Goal: Check status: Check status

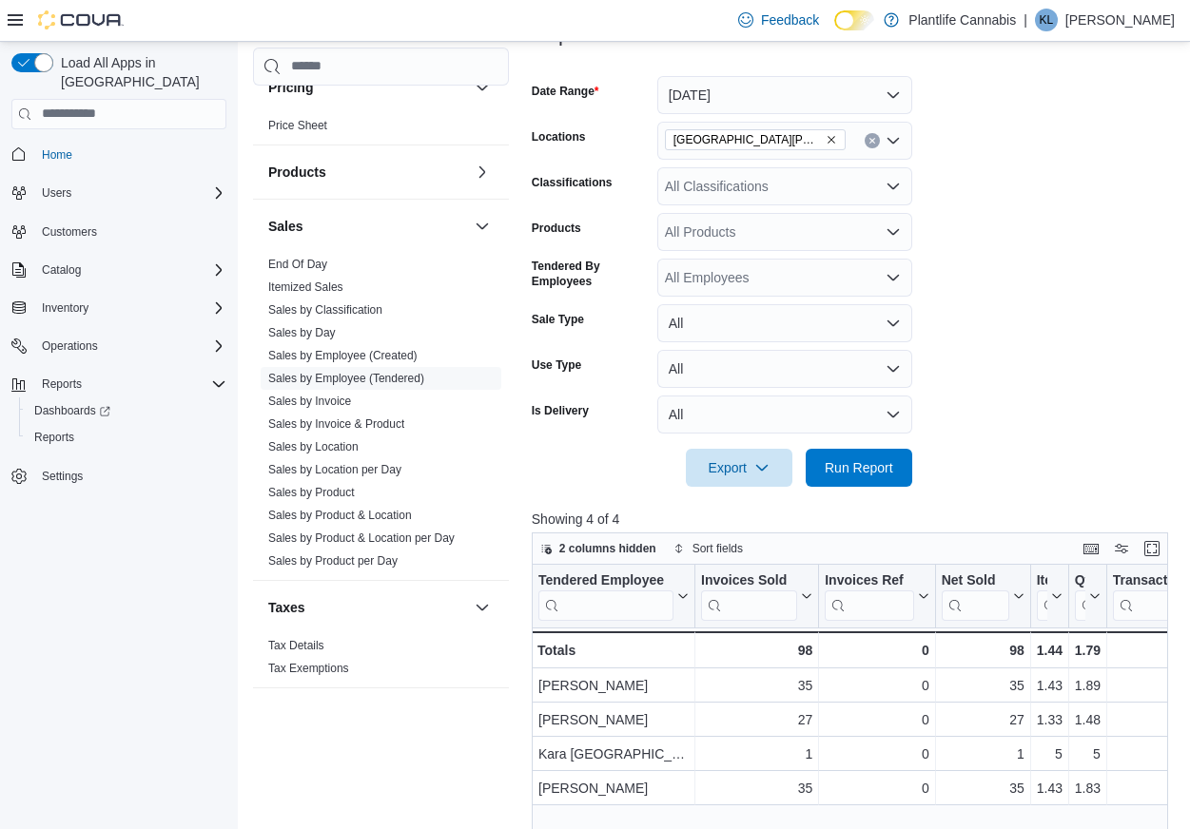
scroll to position [185, 0]
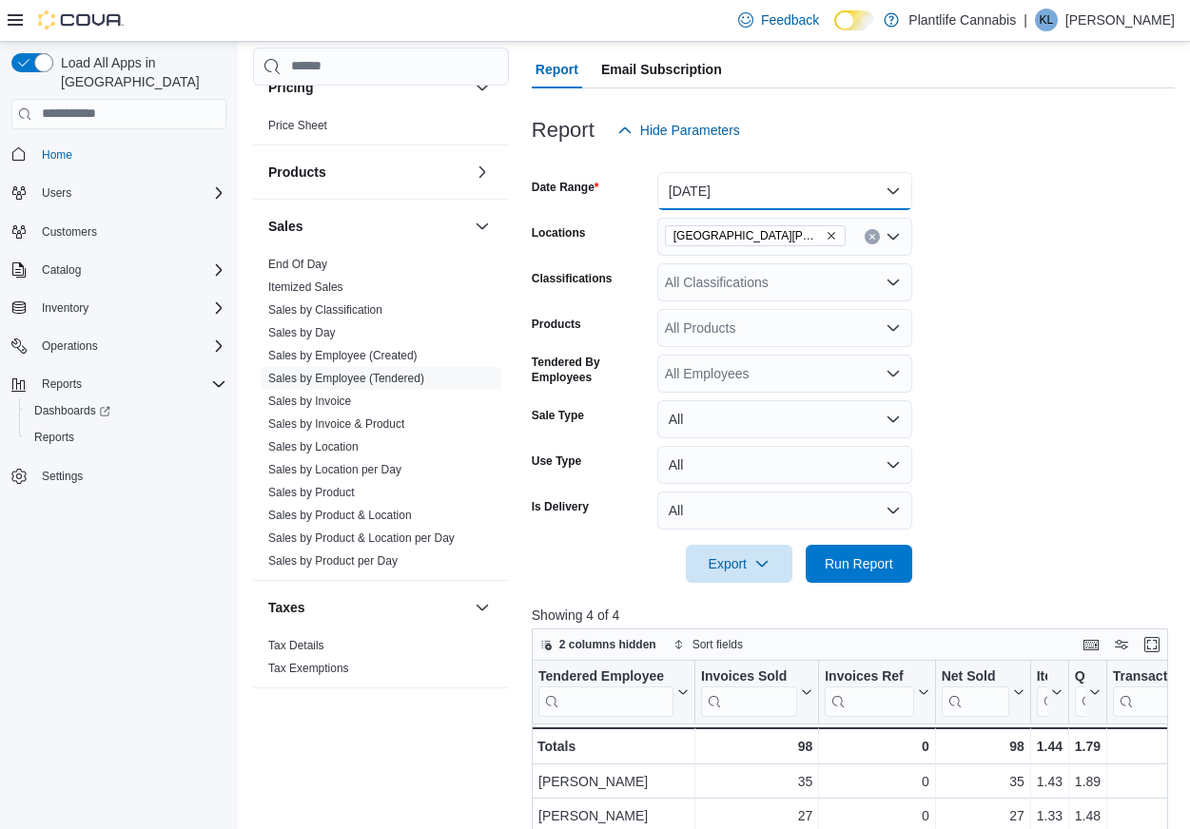
click at [768, 184] on button "[DATE]" at bounding box center [784, 191] width 255 height 38
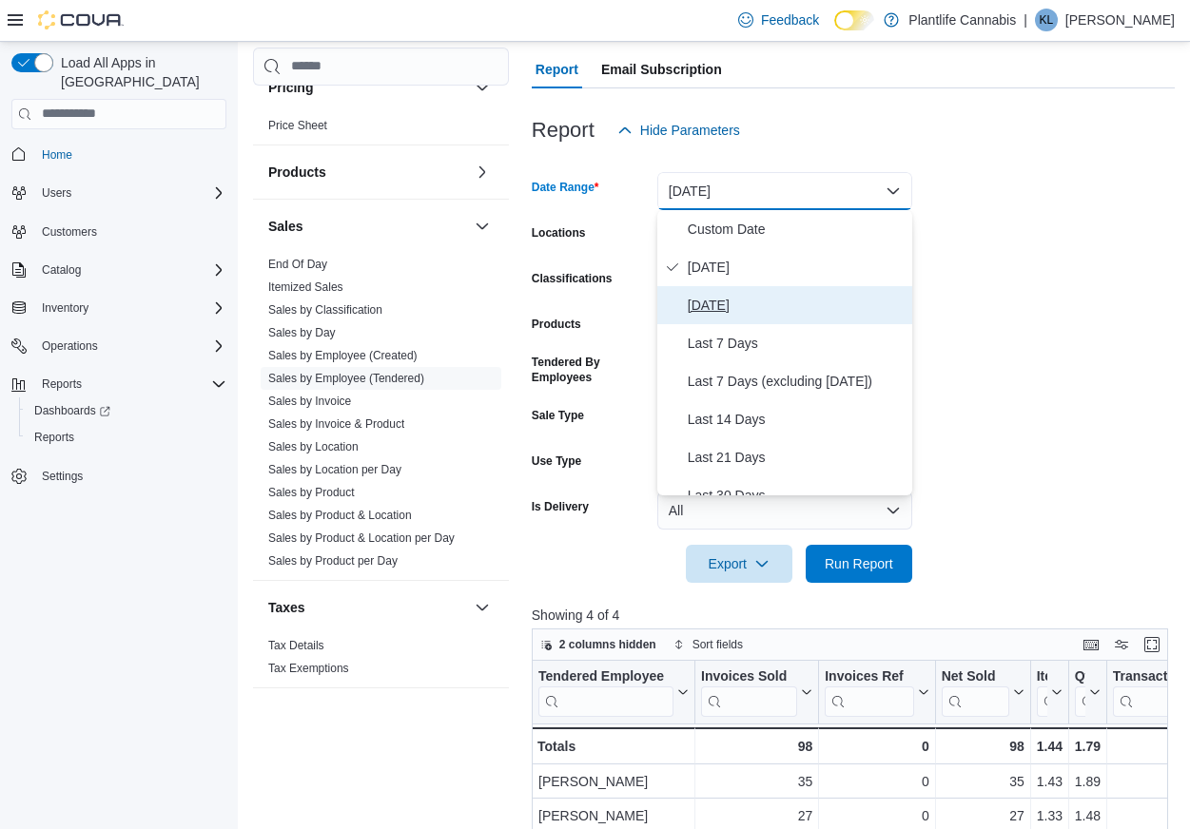
drag, startPoint x: 742, startPoint y: 301, endPoint x: 909, endPoint y: 386, distance: 187.6
click at [749, 303] on span "[DATE]" at bounding box center [796, 305] width 217 height 23
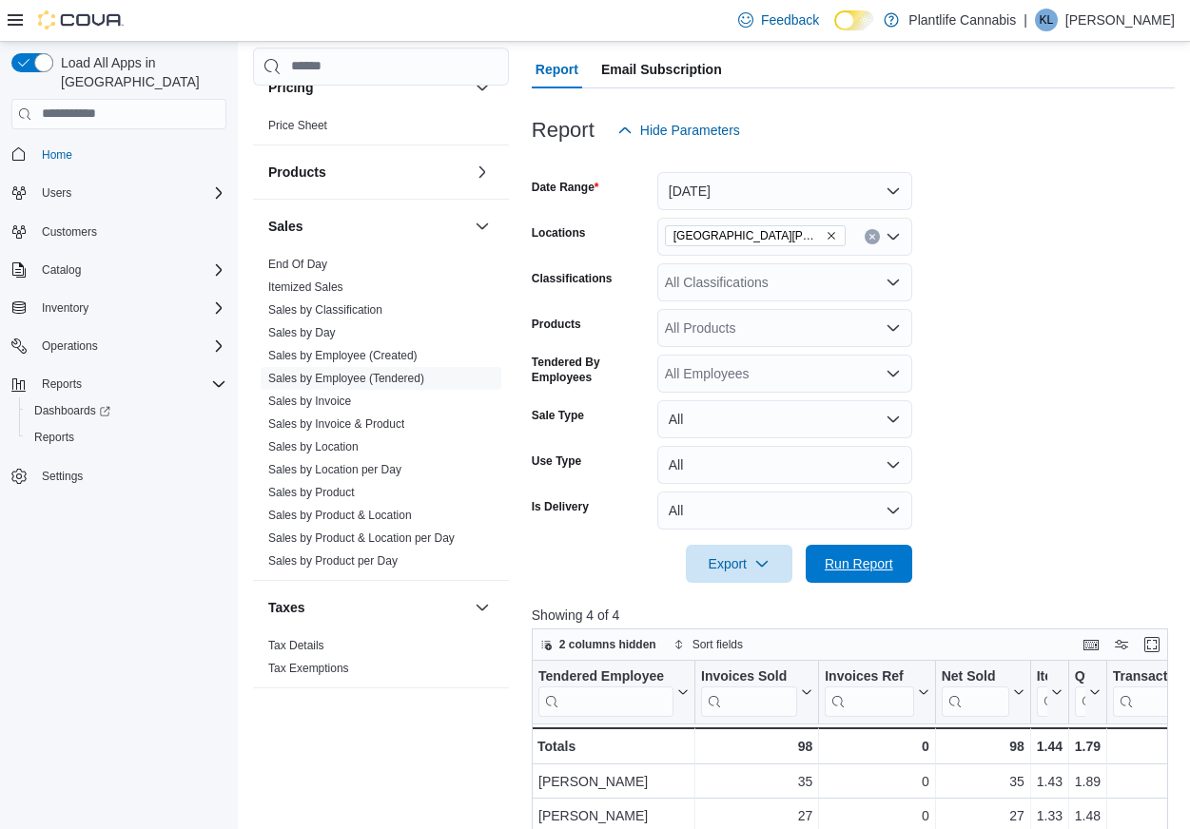
drag, startPoint x: 876, startPoint y: 554, endPoint x: 655, endPoint y: 303, distance: 333.5
click at [876, 554] on span "Run Report" at bounding box center [859, 564] width 84 height 38
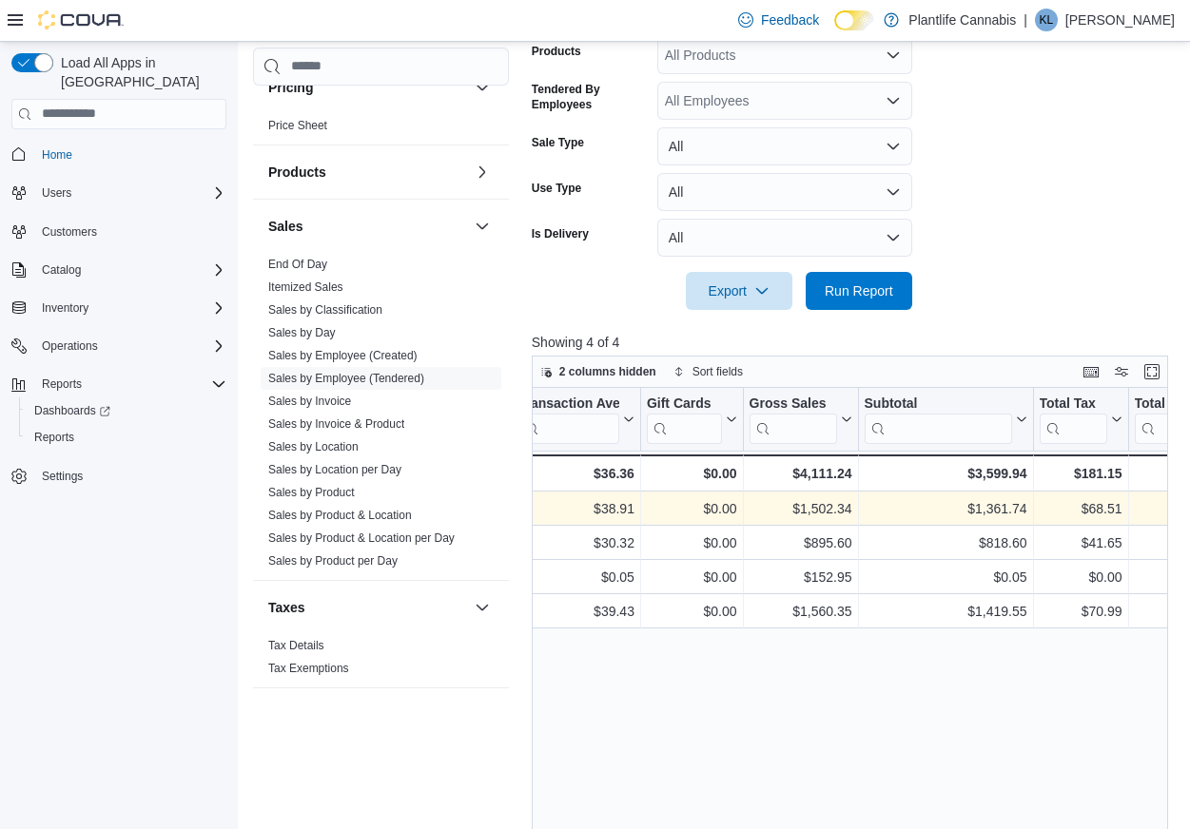
scroll to position [0, 597]
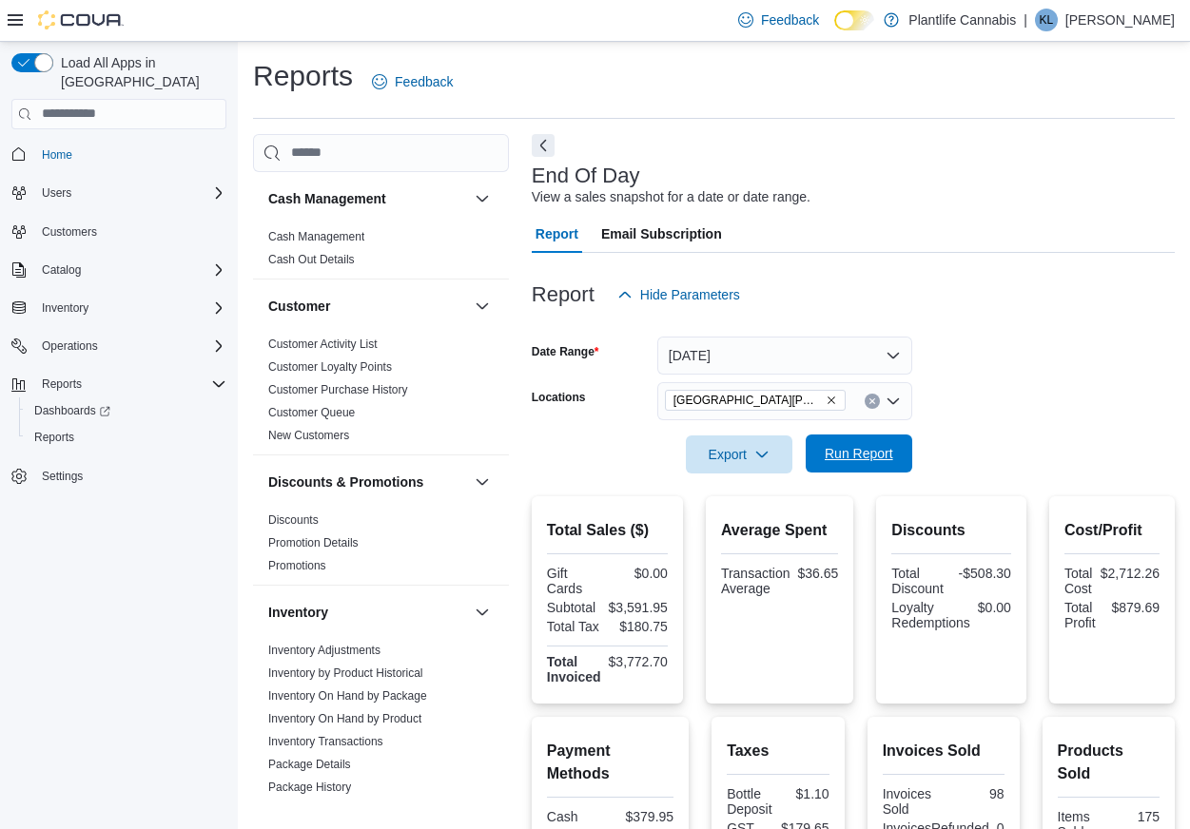
scroll to position [193, 0]
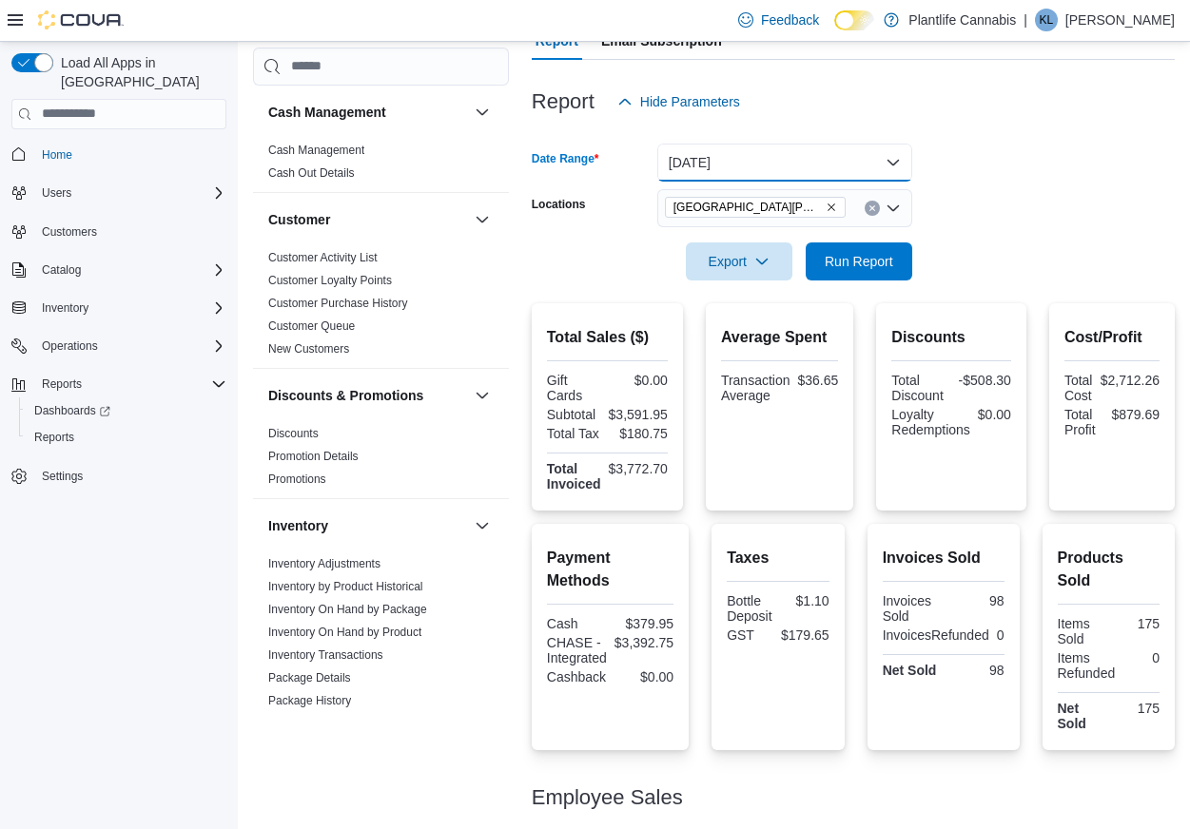
click at [782, 145] on button "[DATE]" at bounding box center [784, 163] width 255 height 38
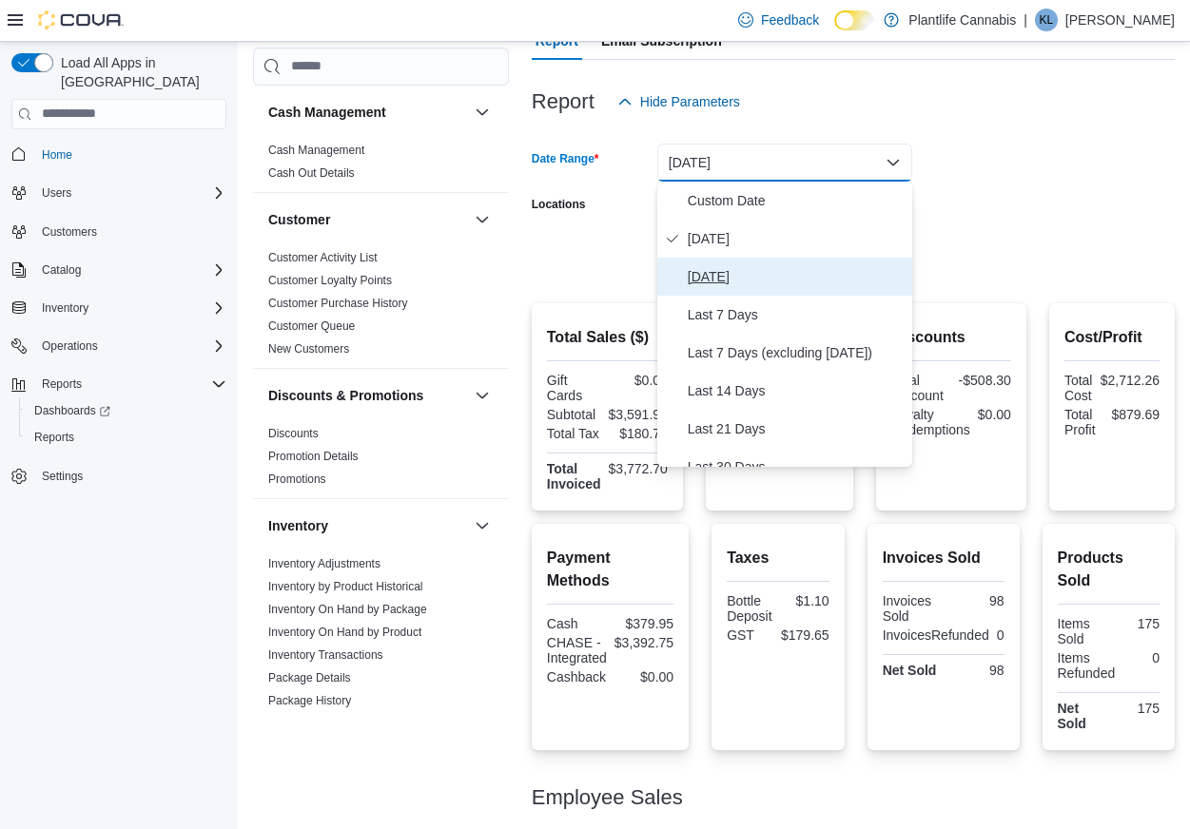
drag, startPoint x: 733, startPoint y: 271, endPoint x: 798, endPoint y: 247, distance: 68.9
click at [733, 271] on span "[DATE]" at bounding box center [796, 276] width 217 height 23
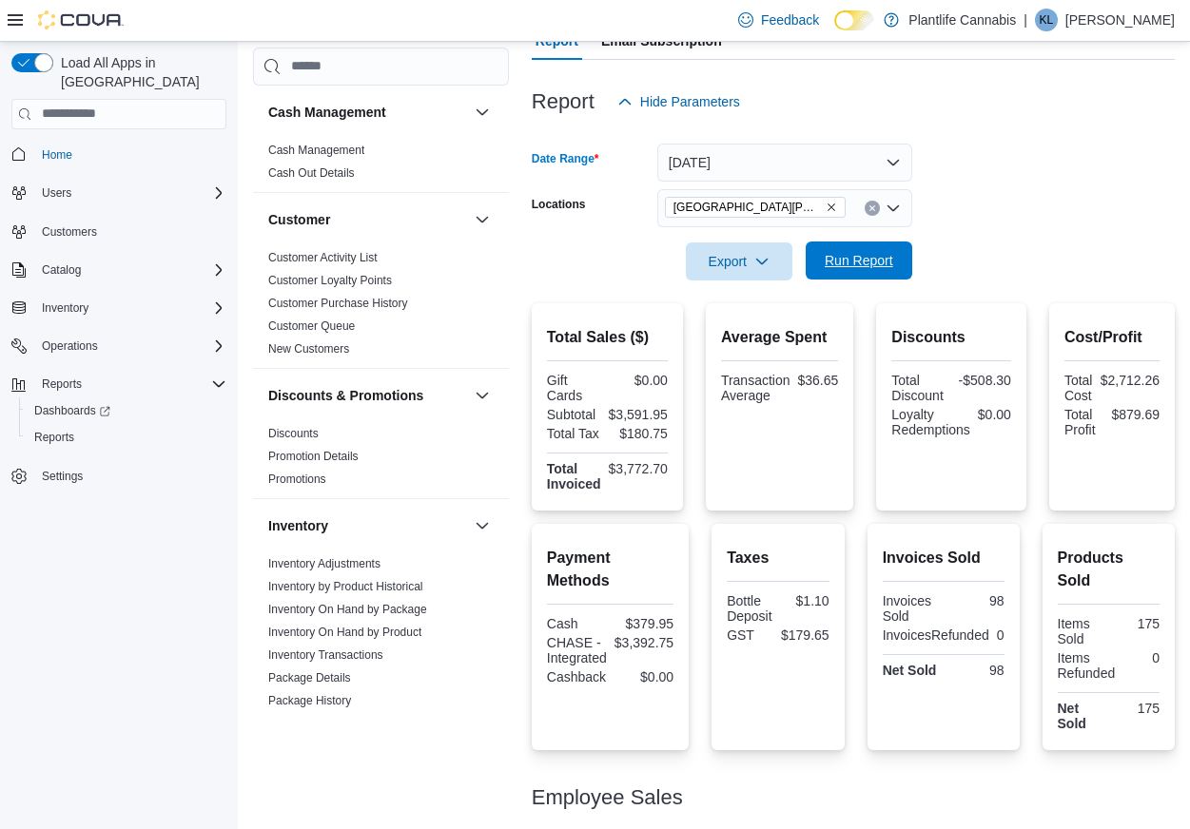
drag, startPoint x: 1015, startPoint y: 200, endPoint x: 894, endPoint y: 277, distance: 143.3
click at [1012, 201] on form "Date Range [DATE] Locations [GEOGRAPHIC_DATA][PERSON_NAME][GEOGRAPHIC_DATA] Exp…" at bounding box center [853, 201] width 643 height 160
click at [881, 272] on span "Run Report" at bounding box center [859, 261] width 84 height 38
